Goal: Navigation & Orientation: Find specific page/section

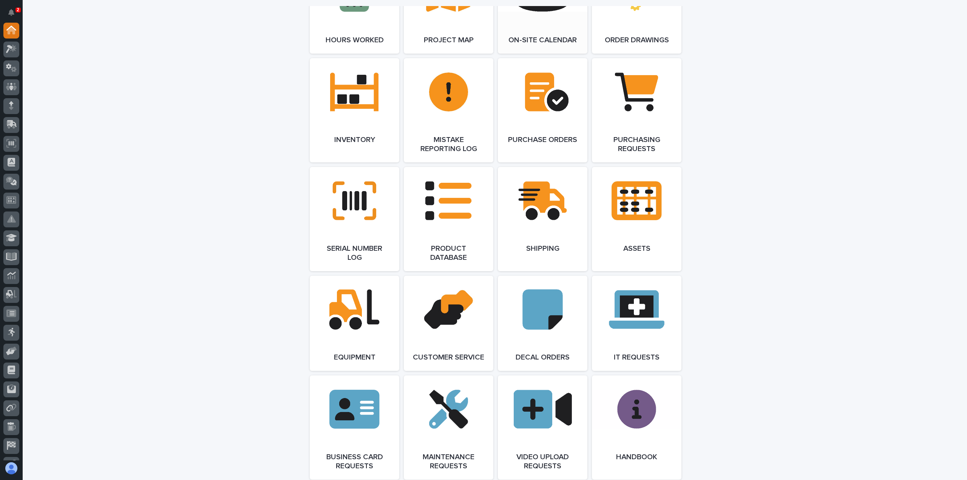
scroll to position [1096, 0]
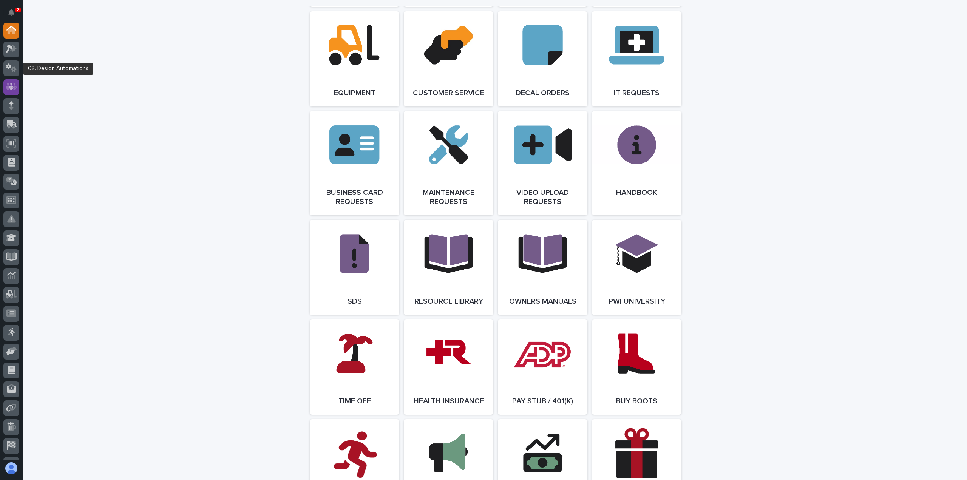
click at [18, 80] on link at bounding box center [11, 87] width 16 height 16
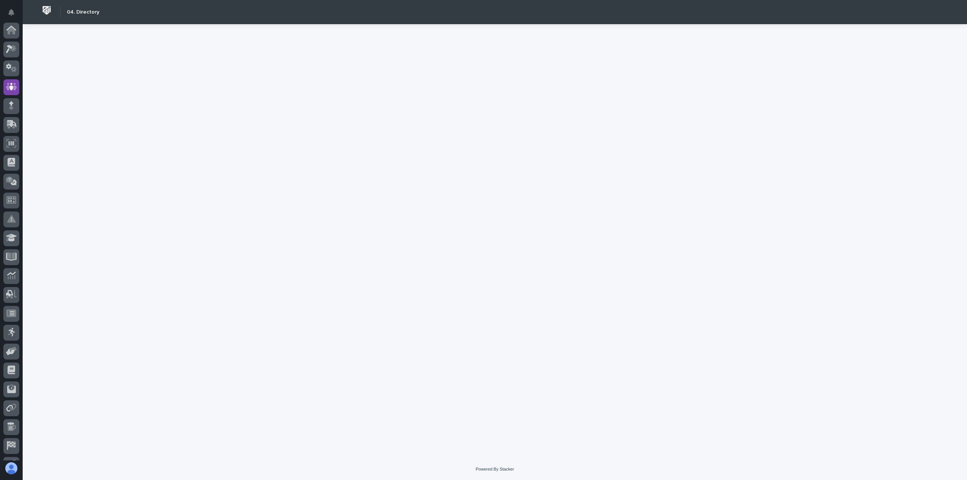
scroll to position [53, 0]
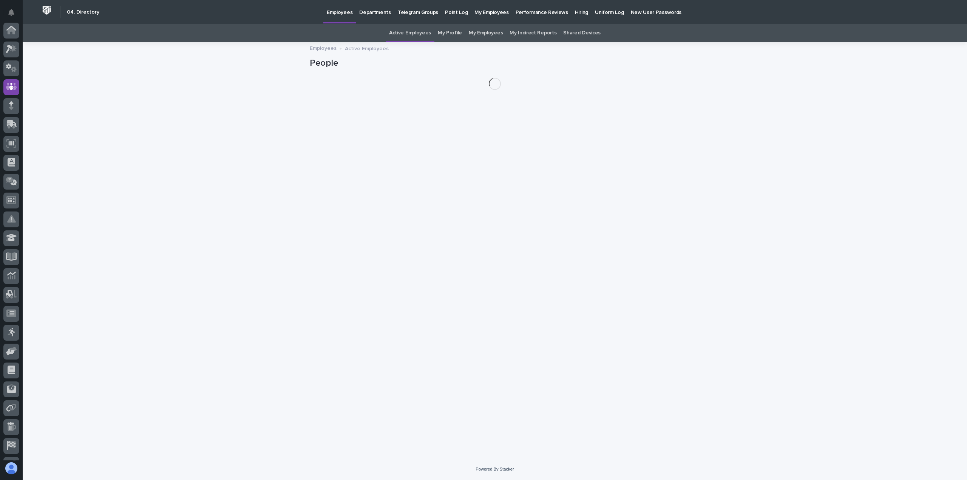
scroll to position [53, 0]
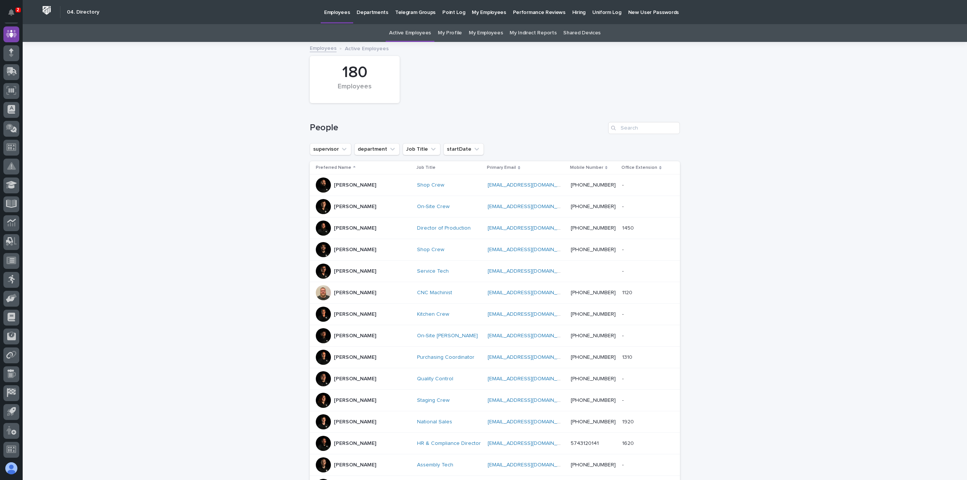
click at [454, 37] on link "My Profile" at bounding box center [450, 33] width 24 height 18
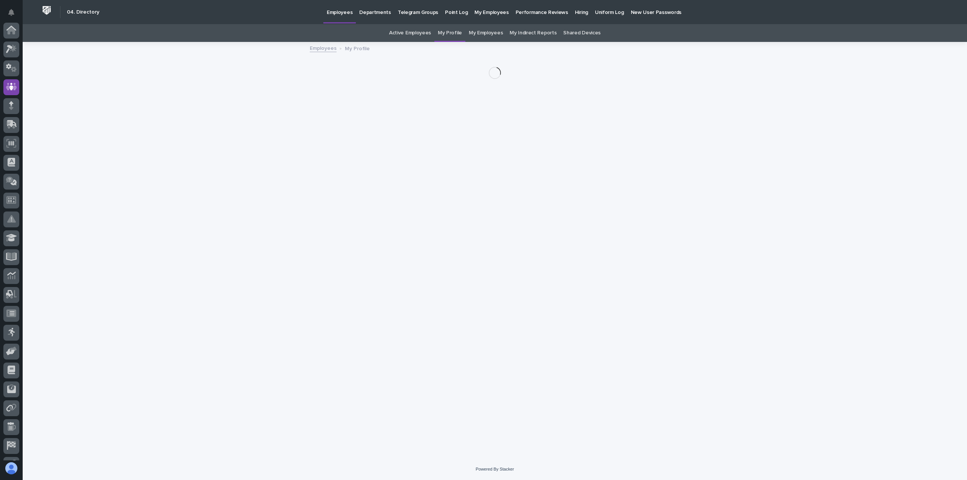
scroll to position [53, 0]
click at [425, 37] on link "Active Employees" at bounding box center [410, 33] width 42 height 18
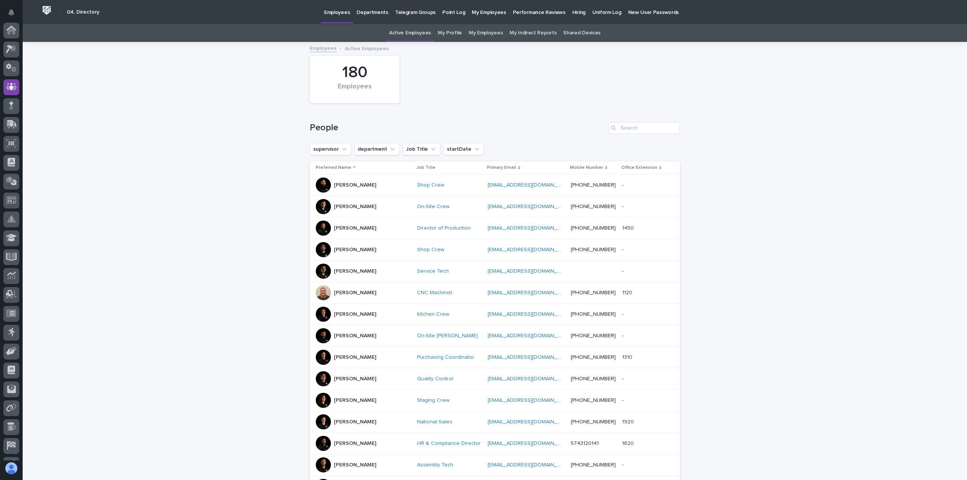
scroll to position [53, 0]
click at [370, 16] on link "Departments" at bounding box center [372, 11] width 39 height 23
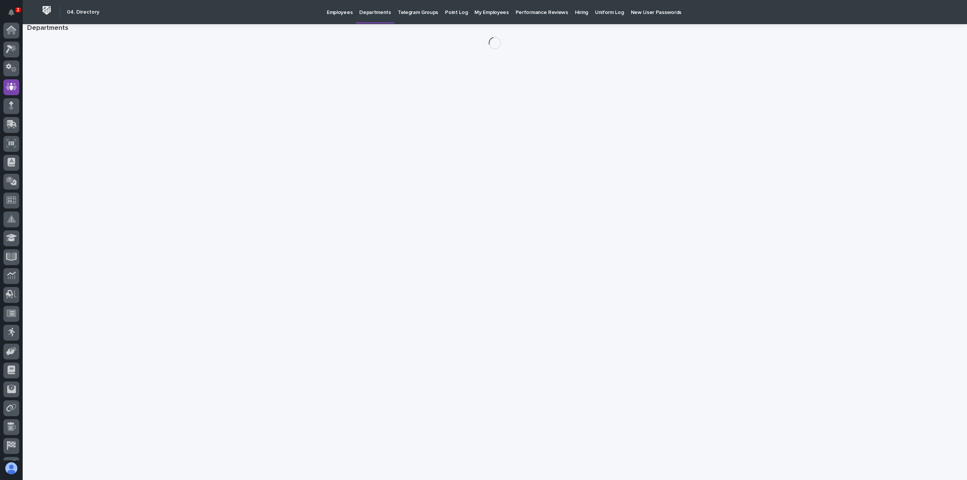
scroll to position [53, 0]
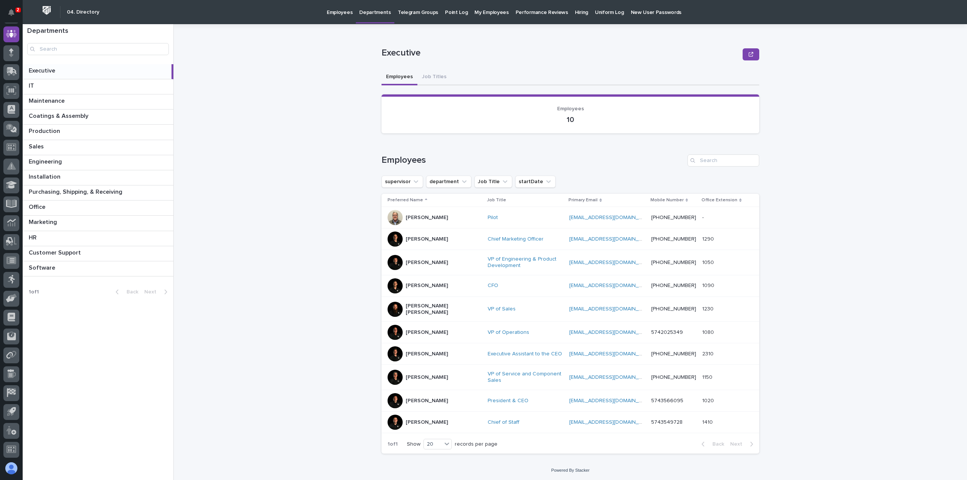
click at [77, 68] on p at bounding box center [99, 70] width 140 height 7
click at [65, 71] on p at bounding box center [99, 70] width 140 height 7
